Goal: Information Seeking & Learning: Learn about a topic

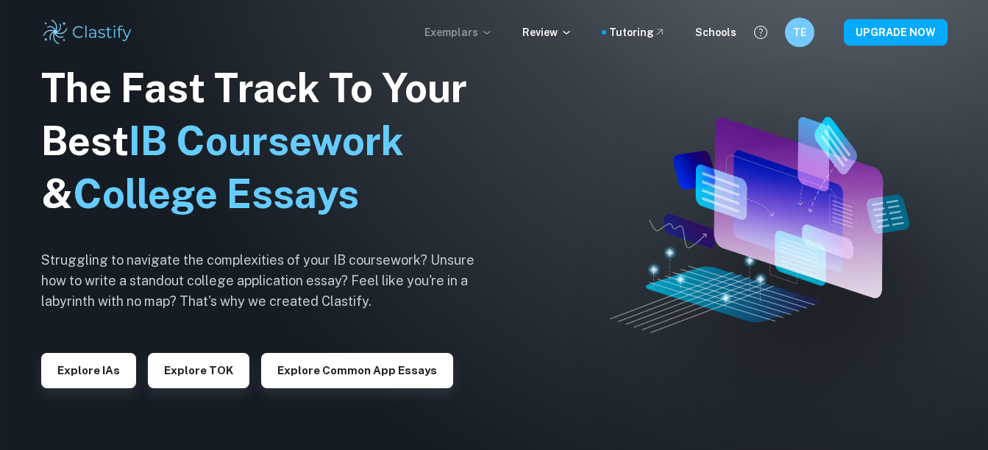
click at [477, 30] on p "Exemplars" at bounding box center [458, 32] width 68 height 16
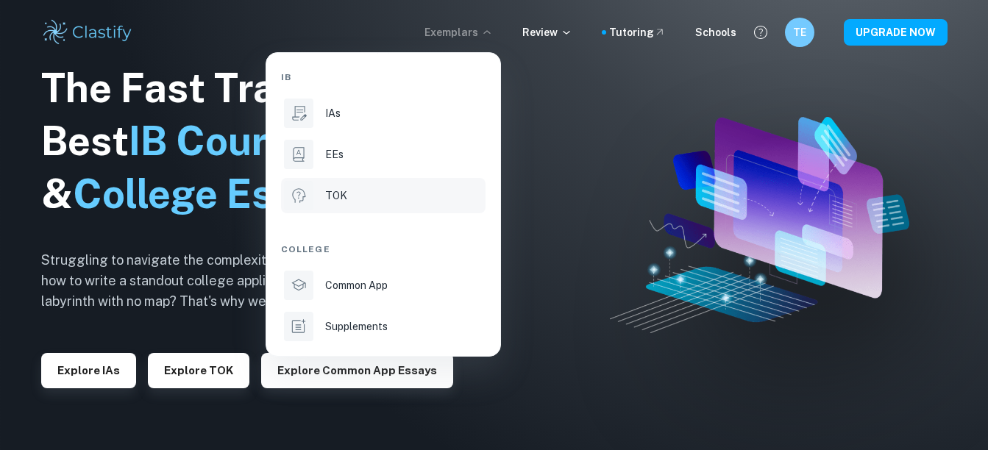
click at [344, 203] on p "TOK" at bounding box center [336, 196] width 22 height 16
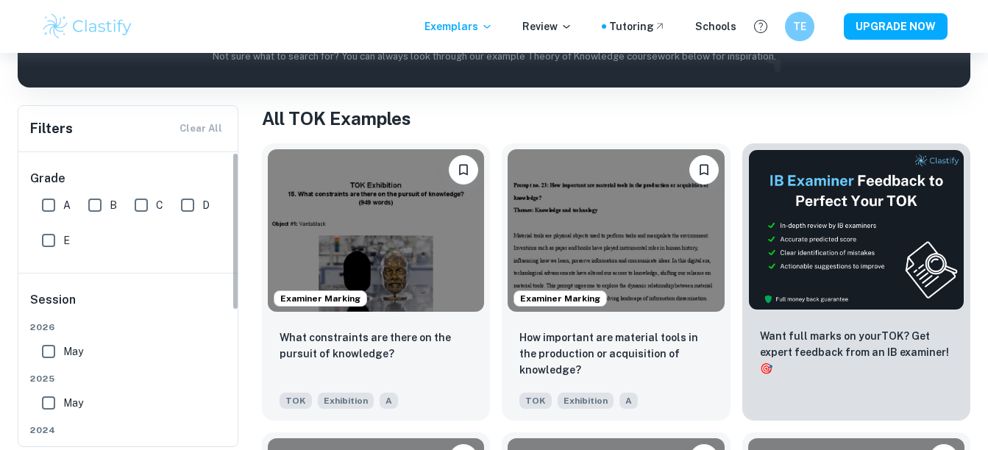
scroll to position [251, 0]
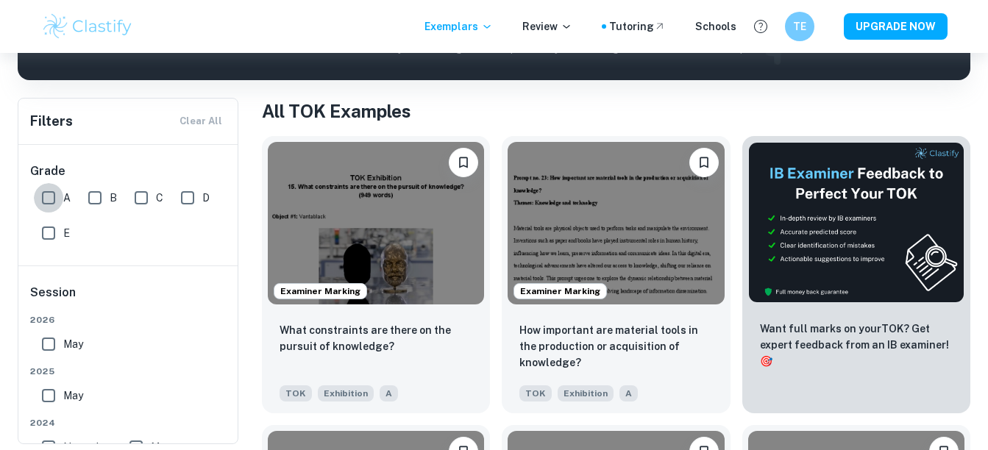
click at [49, 196] on input "A" at bounding box center [48, 197] width 29 height 29
checkbox input "true"
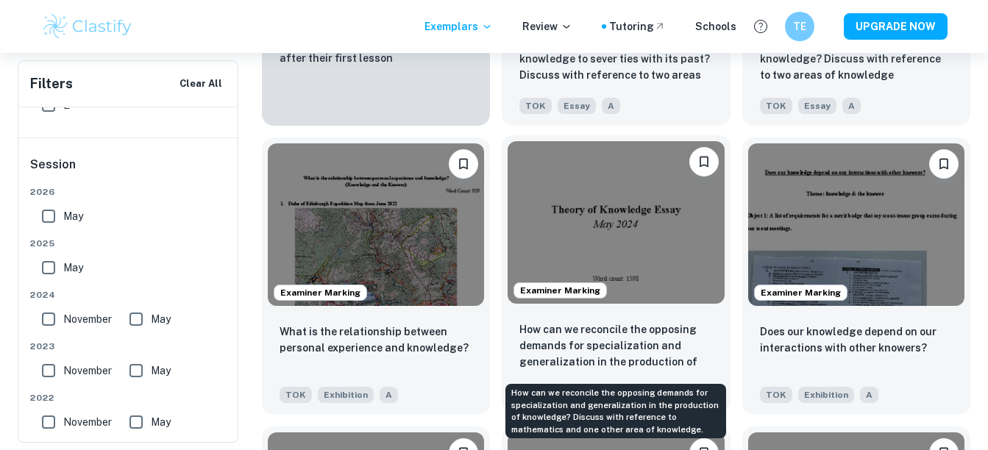
scroll to position [1151, 0]
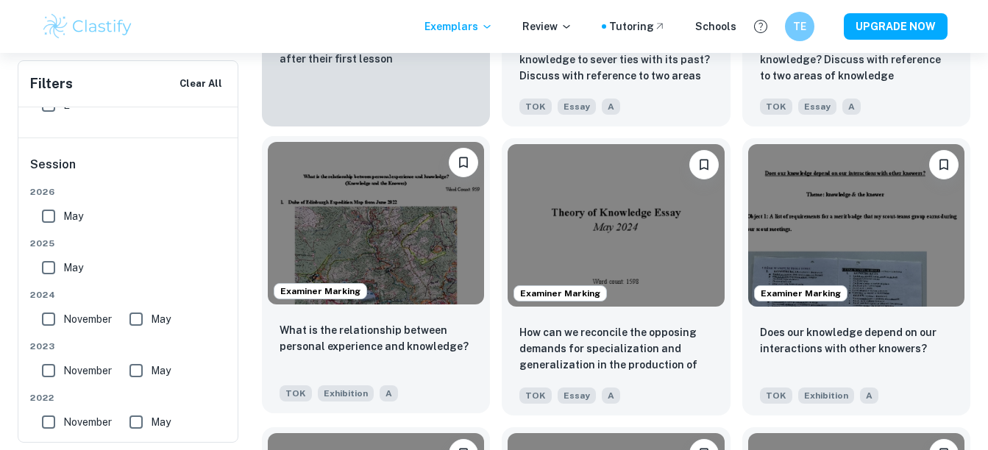
click at [383, 233] on img at bounding box center [376, 223] width 216 height 163
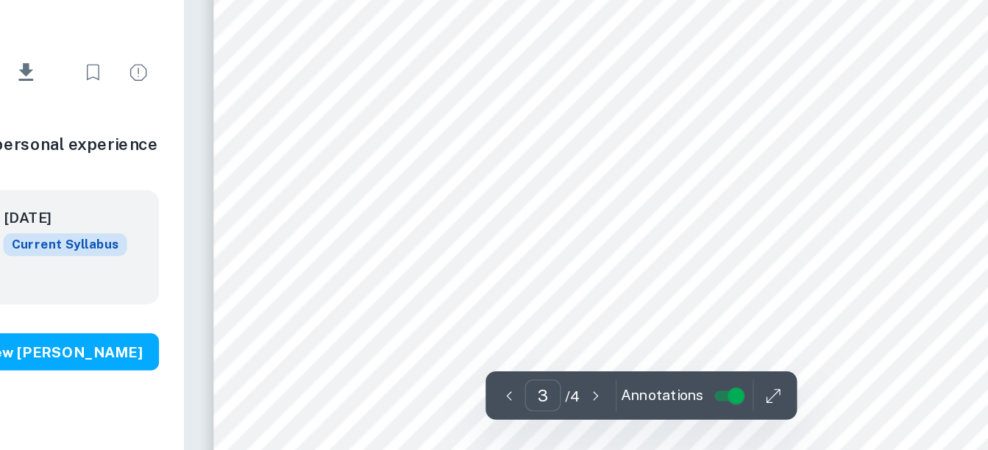
scroll to position [1754, 0]
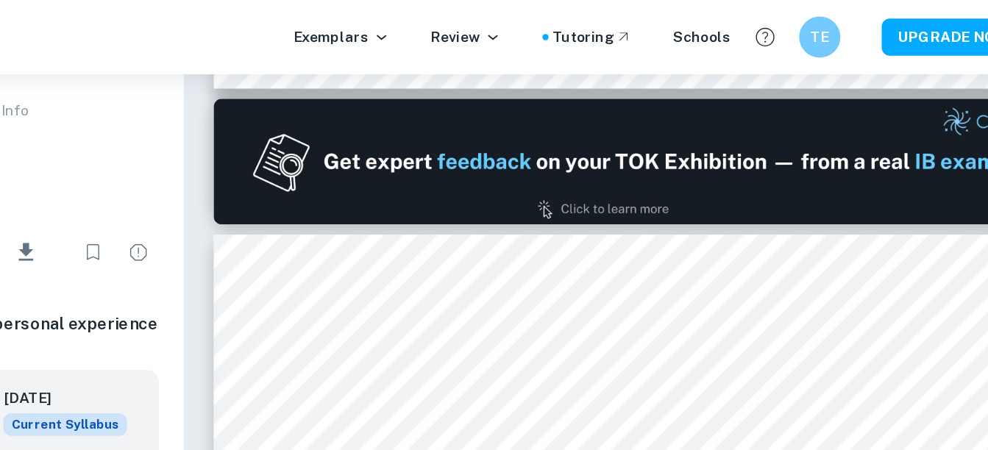
type input "1"
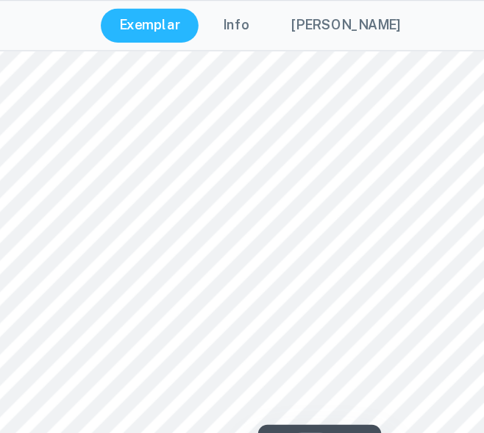
scroll to position [339, 38]
